Goal: Task Accomplishment & Management: Manage account settings

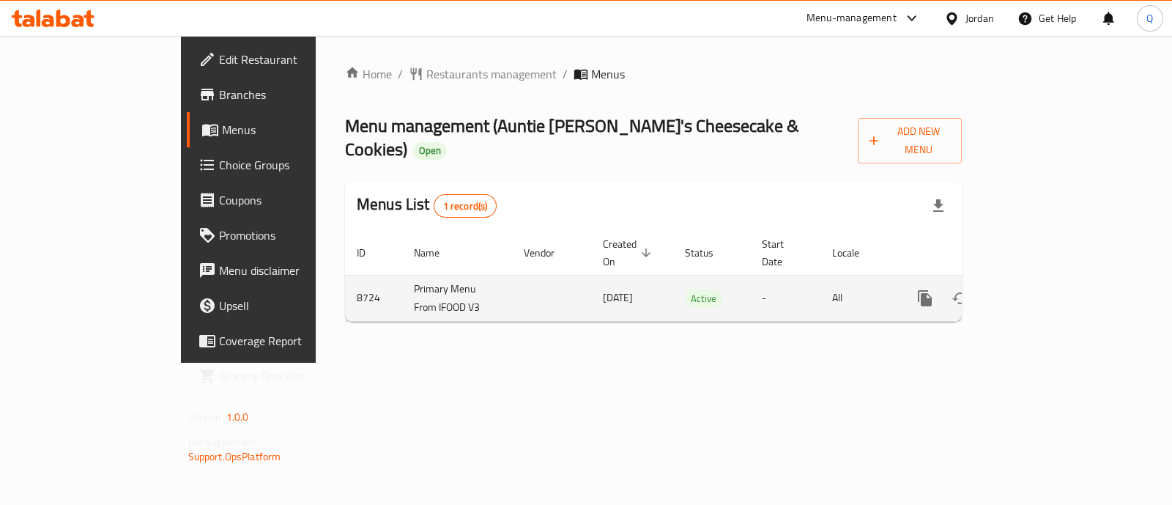
click at [1049, 281] on link "enhanced table" at bounding box center [1030, 298] width 35 height 35
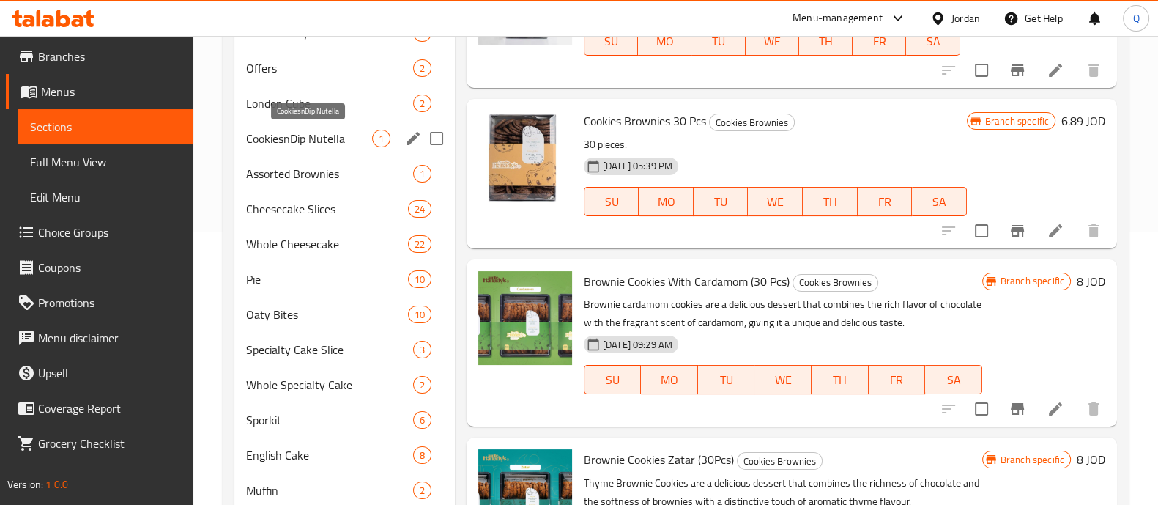
scroll to position [174, 0]
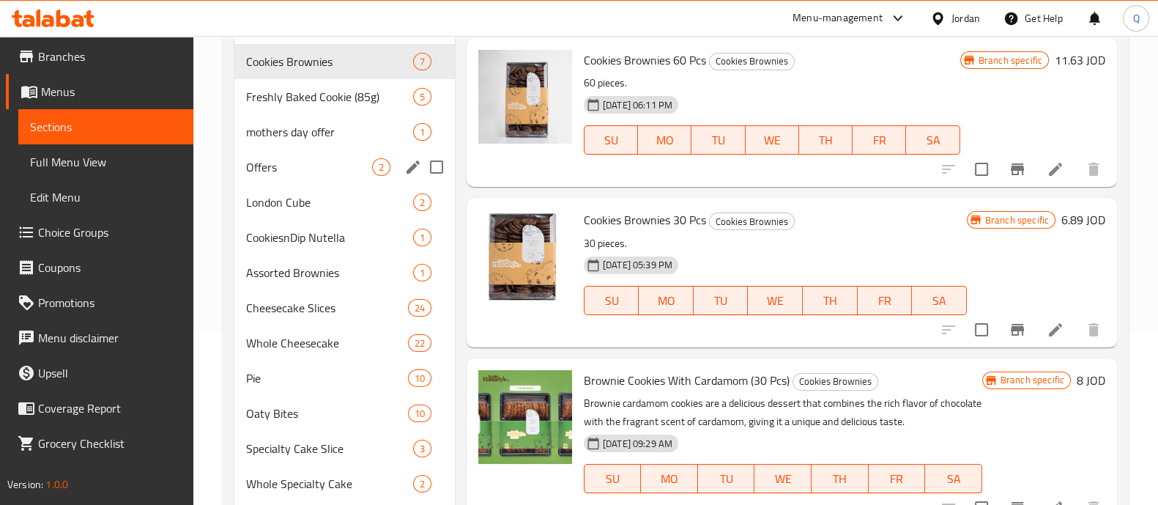
click at [305, 180] on div "Offers 2" at bounding box center [344, 166] width 221 height 35
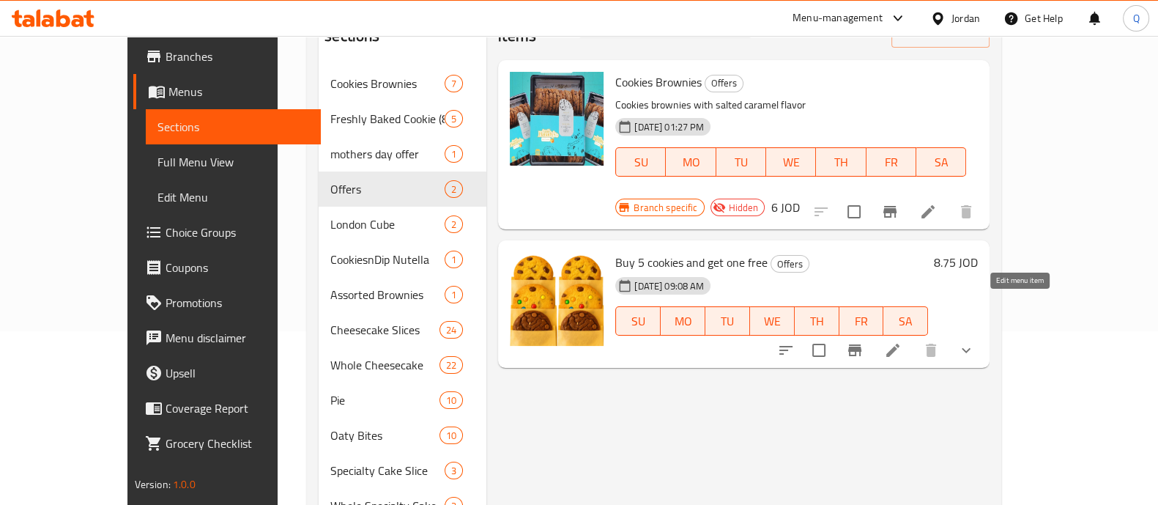
click at [900, 344] on icon at bounding box center [893, 350] width 13 height 13
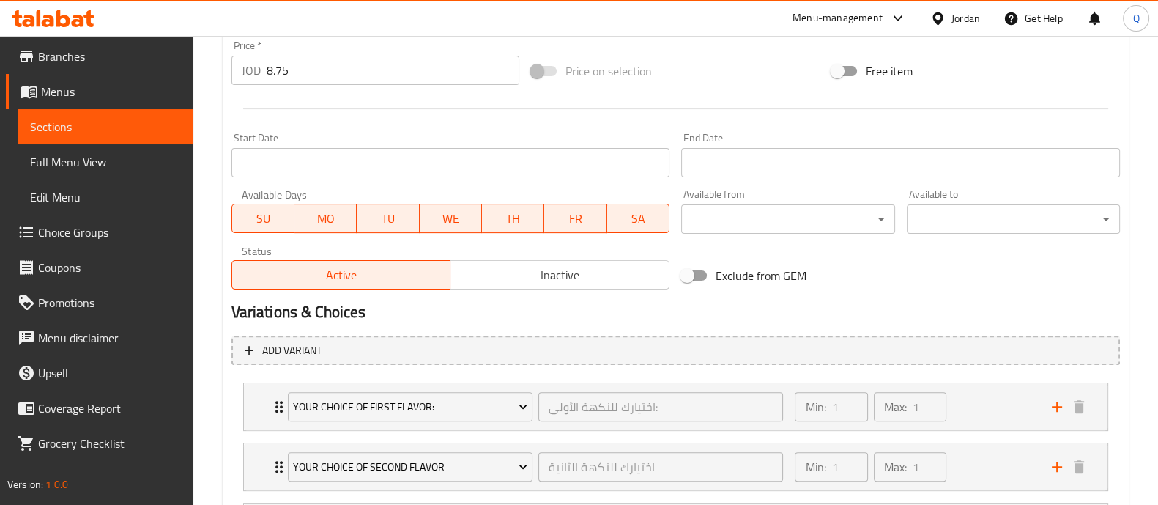
scroll to position [448, 0]
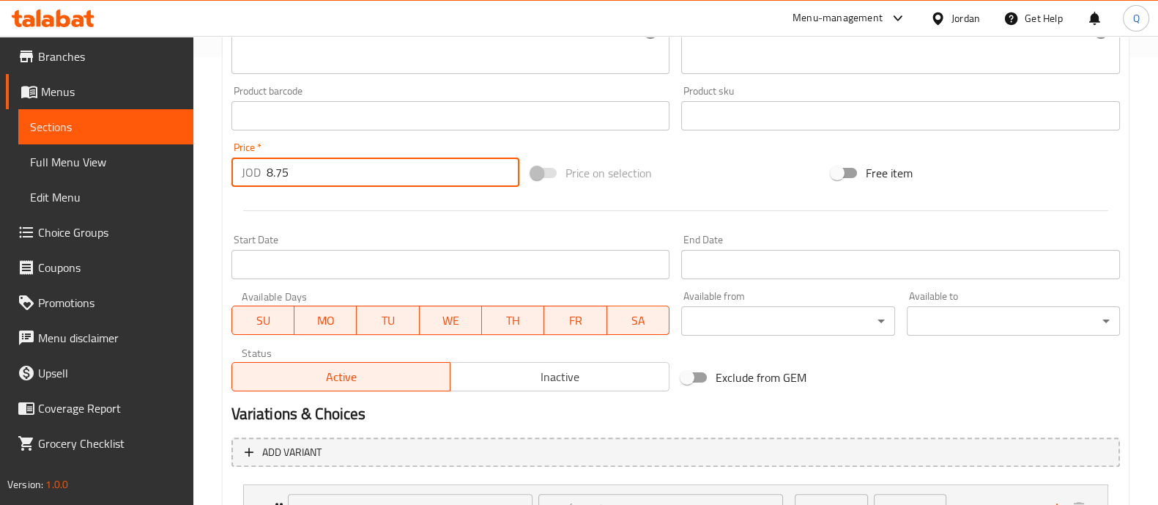
drag, startPoint x: 275, startPoint y: 177, endPoint x: 187, endPoint y: 171, distance: 88.1
click at [187, 171] on div "Edit Restaurant Branches Menus Sections Full Menu View Edit Menu Choice Groups …" at bounding box center [579, 230] width 1158 height 1285
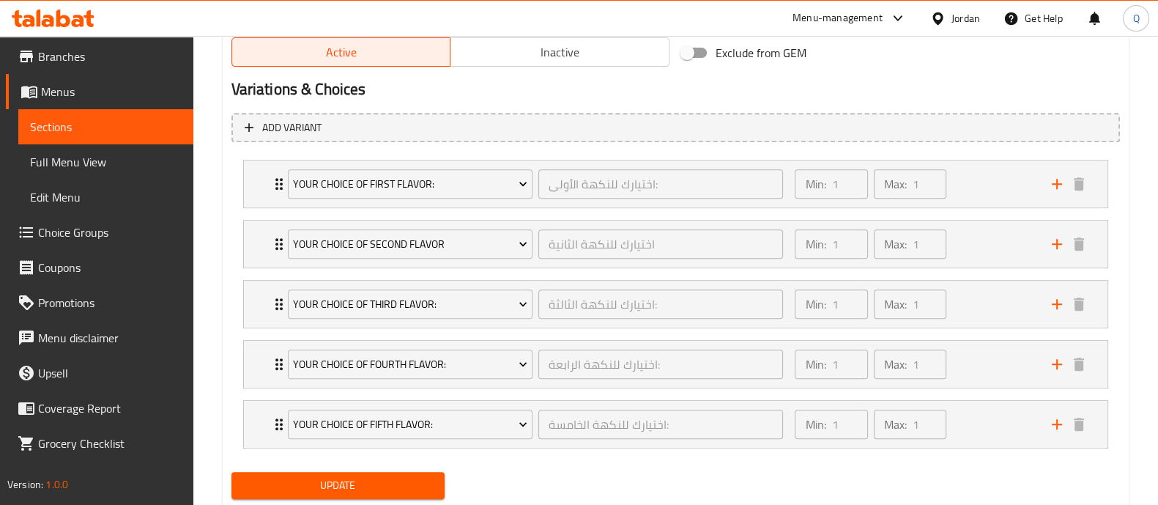
scroll to position [814, 0]
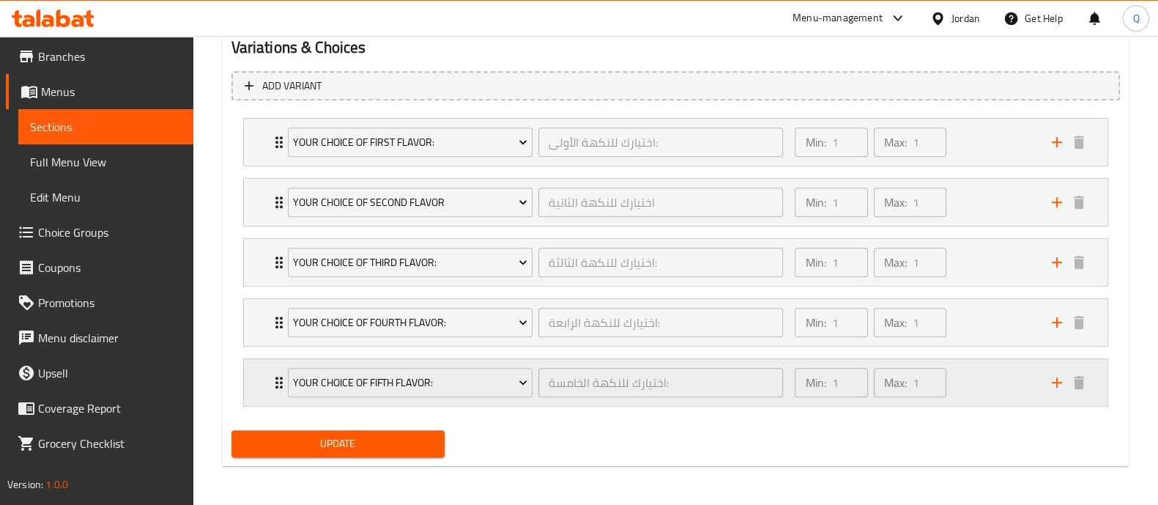
type input "7.5"
click at [344, 435] on span "Update" at bounding box center [338, 444] width 190 height 18
